Goal: Task Accomplishment & Management: Use online tool/utility

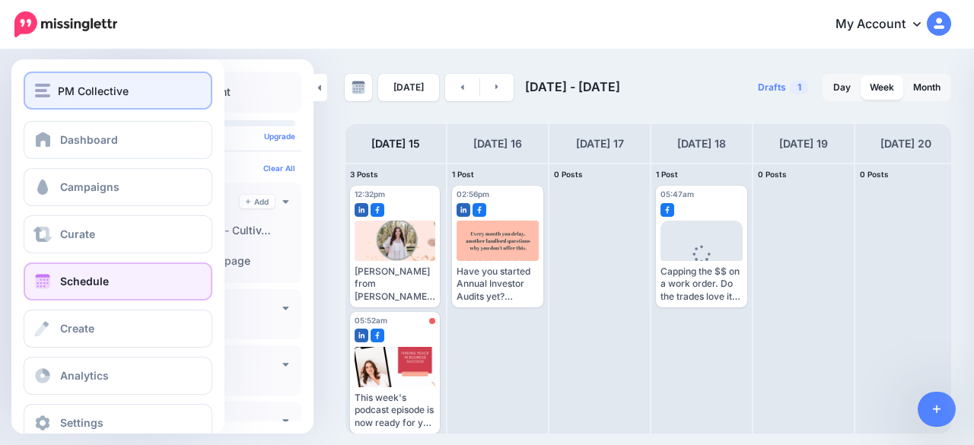
click at [30, 78] on button "PM Collective" at bounding box center [118, 90] width 189 height 38
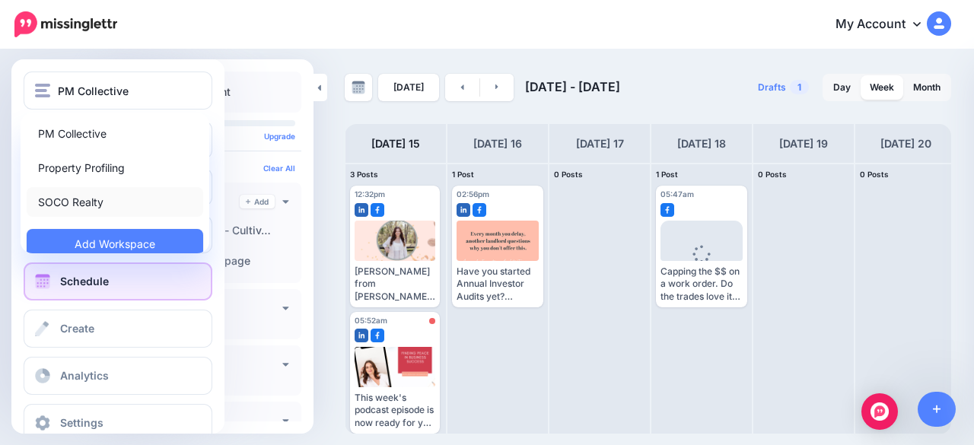
click at [54, 205] on link "SOCO Realty" at bounding box center [115, 202] width 176 height 30
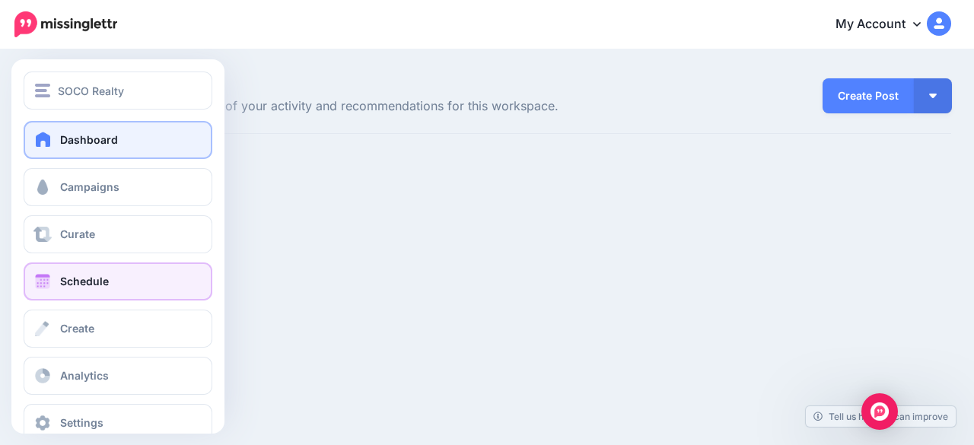
click at [52, 284] on link "Schedule" at bounding box center [118, 281] width 189 height 38
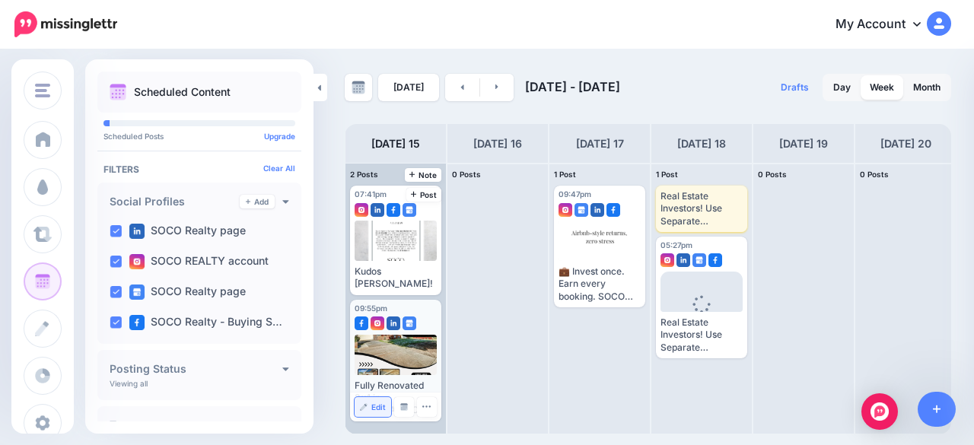
click at [371, 401] on link "Edit" at bounding box center [372, 407] width 37 height 20
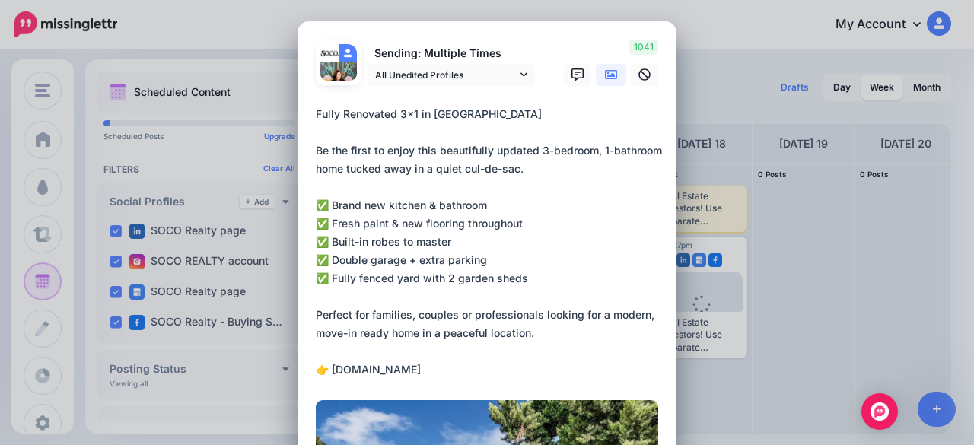
click at [605, 77] on icon at bounding box center [611, 74] width 12 height 12
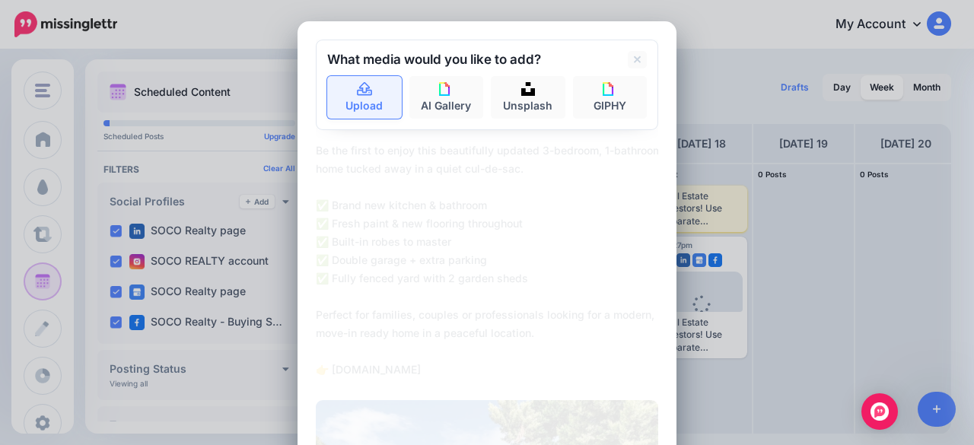
click at [365, 96] on link "Upload" at bounding box center [364, 97] width 75 height 43
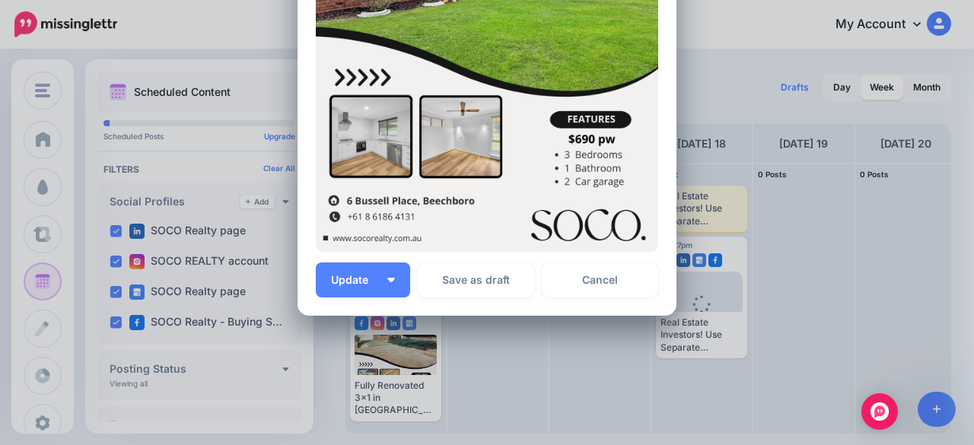
scroll to position [611, 0]
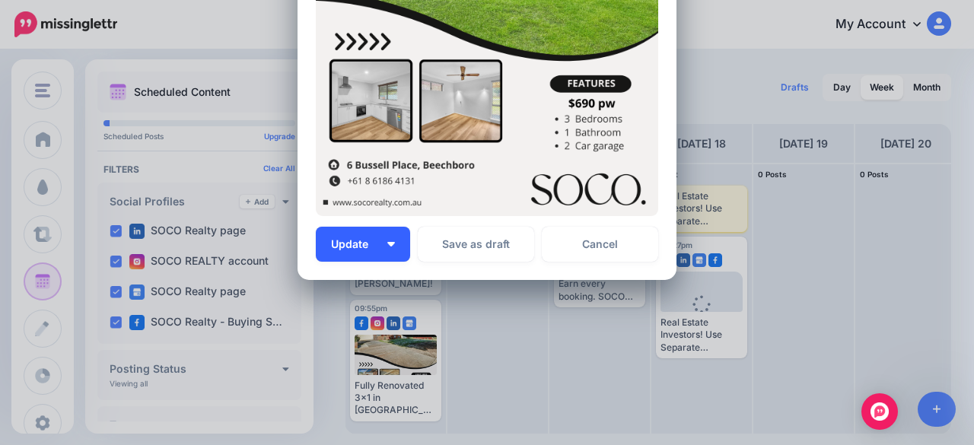
click at [367, 252] on button "Update" at bounding box center [363, 244] width 94 height 35
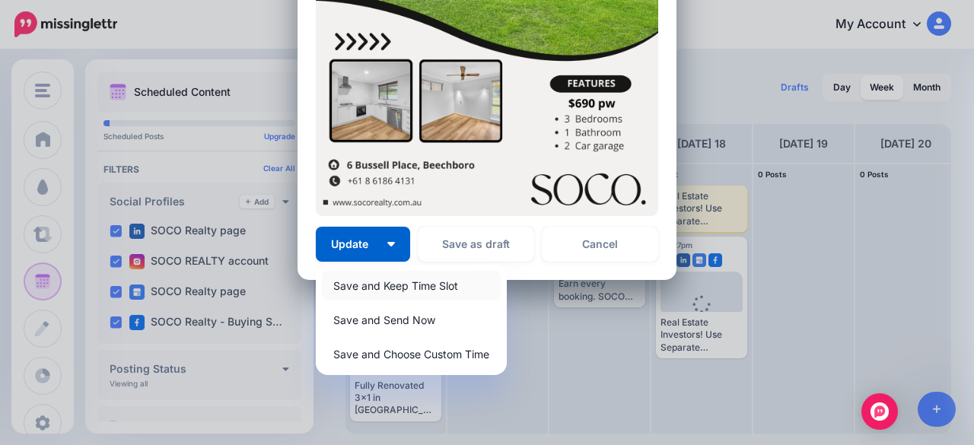
click at [371, 293] on link "Save and Keep Time Slot" at bounding box center [411, 286] width 179 height 30
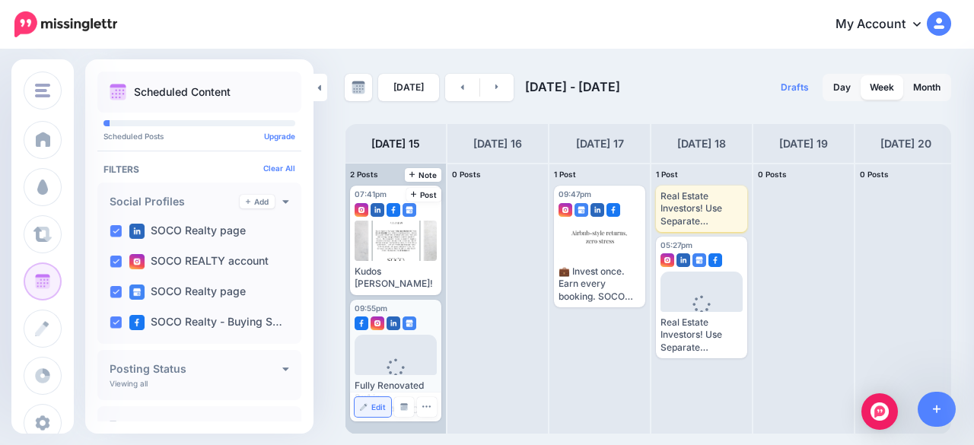
click at [371, 400] on link "Edit" at bounding box center [372, 407] width 37 height 20
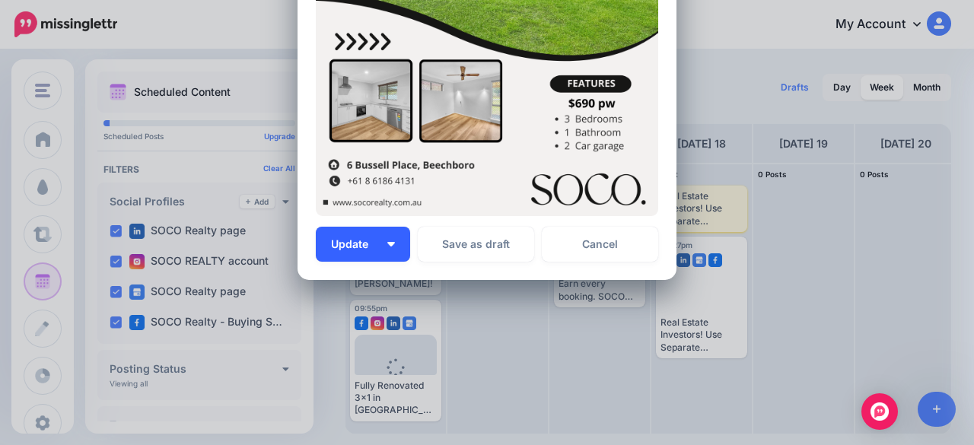
click at [395, 253] on button "Update" at bounding box center [363, 244] width 94 height 35
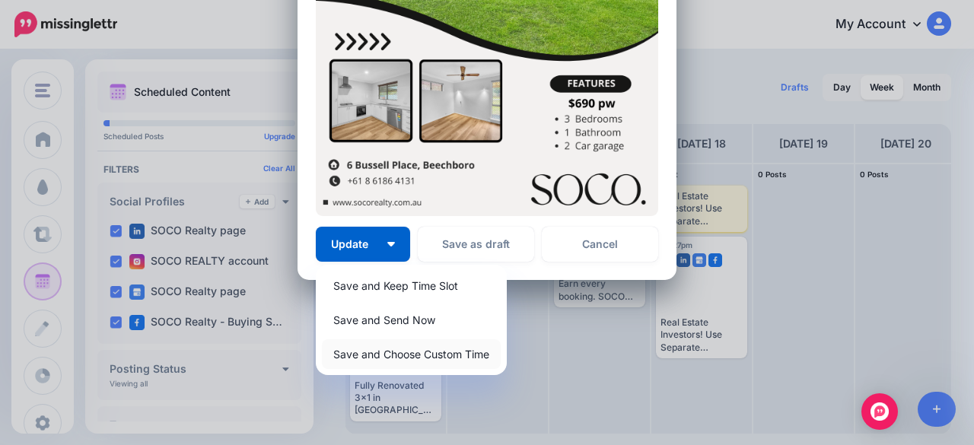
click at [417, 357] on link "Save and Choose Custom Time" at bounding box center [411, 354] width 179 height 30
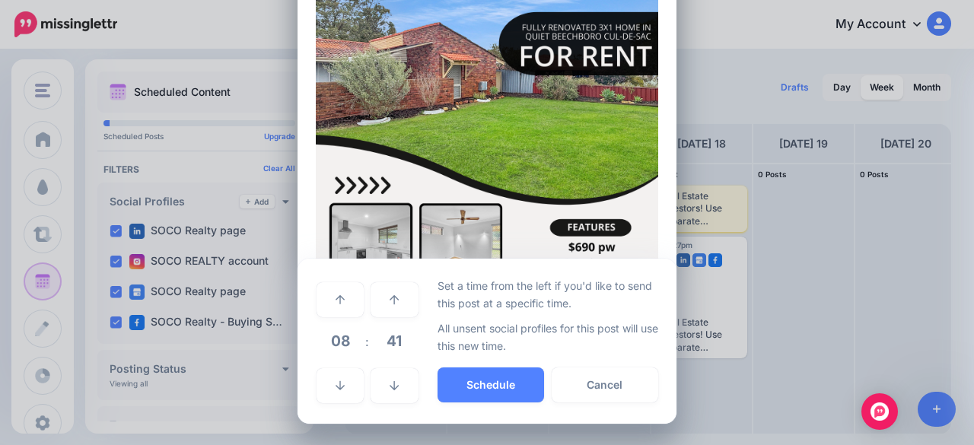
scroll to position [467, 0]
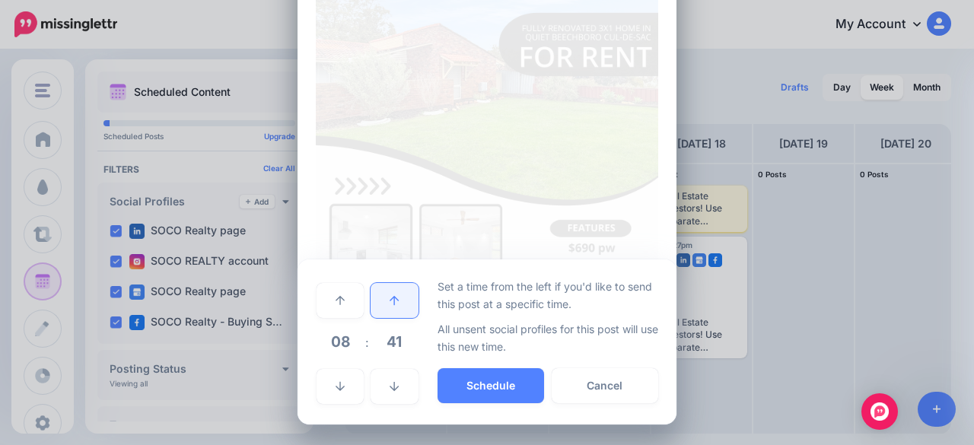
click at [388, 313] on link at bounding box center [393, 300] width 47 height 35
click at [339, 308] on link at bounding box center [339, 300] width 47 height 35
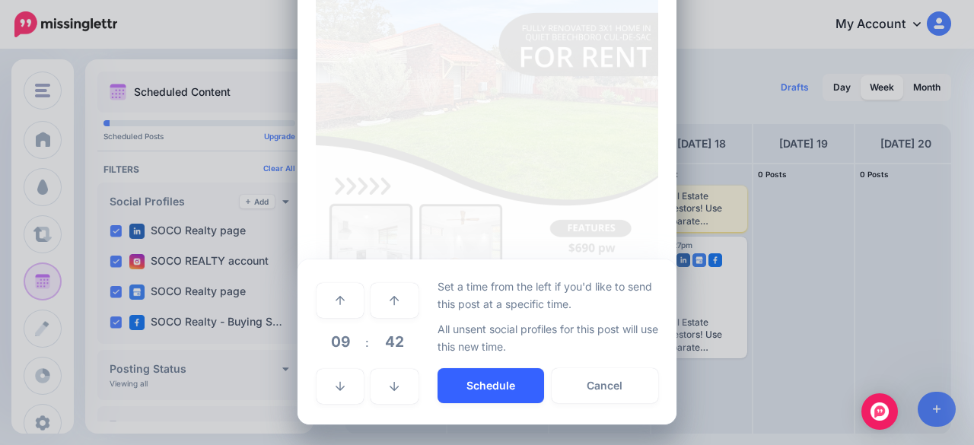
click at [484, 389] on button "Schedule" at bounding box center [490, 385] width 106 height 35
